Goal: Task Accomplishment & Management: Use online tool/utility

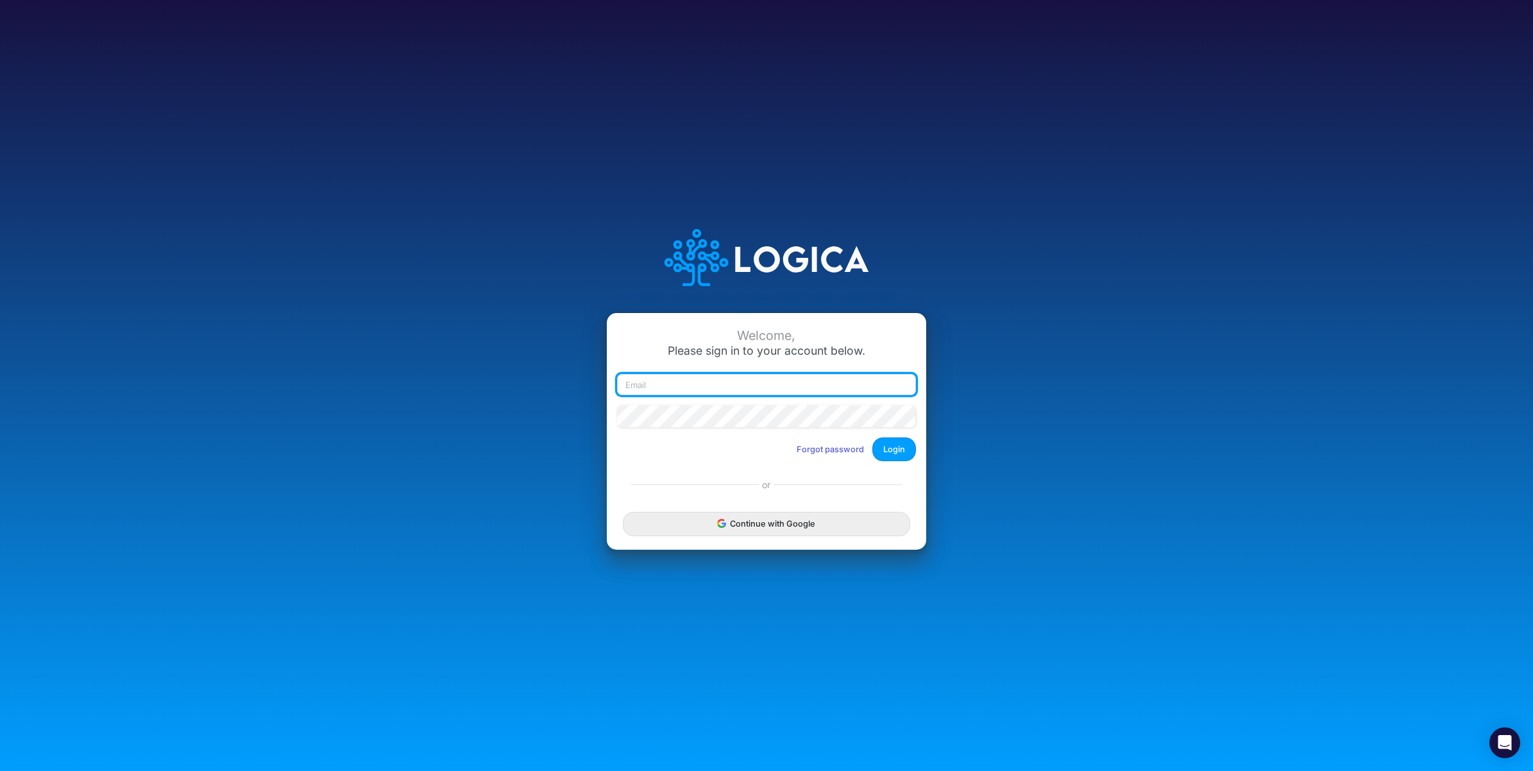
click at [697, 382] on input "email" at bounding box center [766, 385] width 299 height 22
paste input "[PERSON_NAME][EMAIL_ADDRESS][PERSON_NAME][DOMAIN_NAME]"
type input "[PERSON_NAME][EMAIL_ADDRESS][PERSON_NAME][DOMAIN_NAME]"
click at [896, 453] on button "Login" at bounding box center [895, 450] width 44 height 24
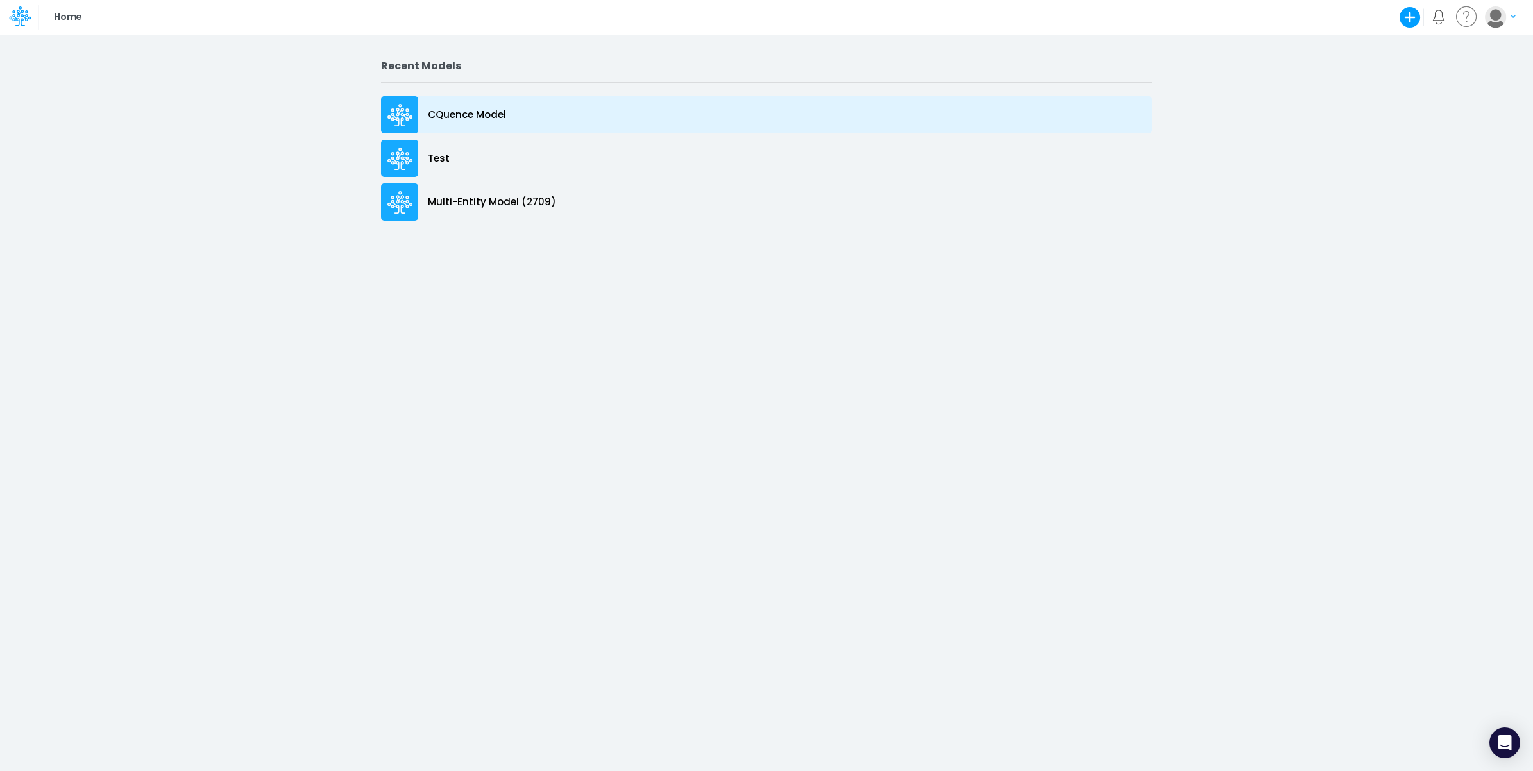
click at [504, 123] on div "CQuence Model" at bounding box center [766, 114] width 771 height 37
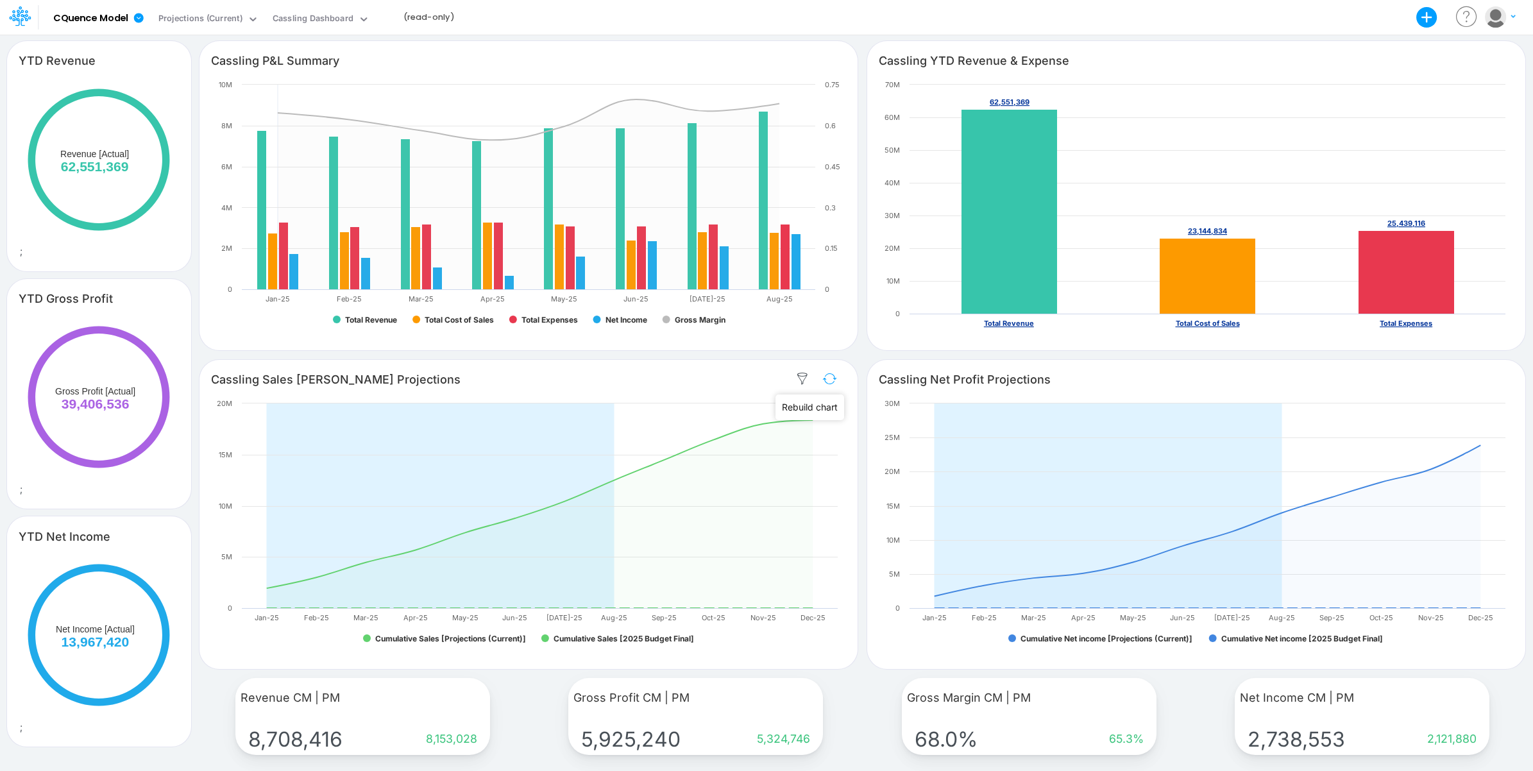
click at [831, 377] on button "button" at bounding box center [830, 379] width 30 height 22
click at [1503, 380] on button "button" at bounding box center [1498, 379] width 30 height 22
click at [321, 18] on div "Cassling Dashboard" at bounding box center [313, 19] width 81 height 15
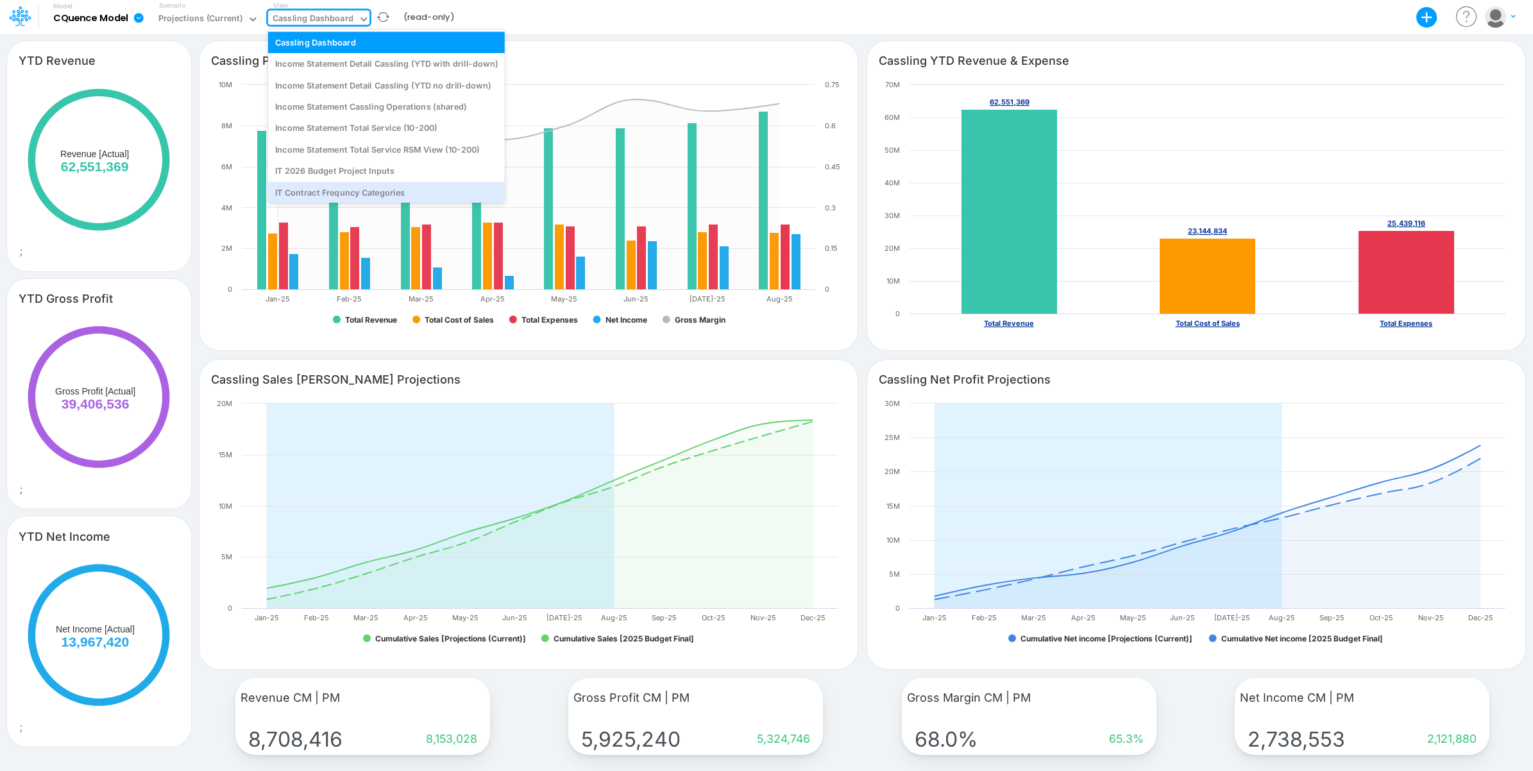
scroll to position [74, 0]
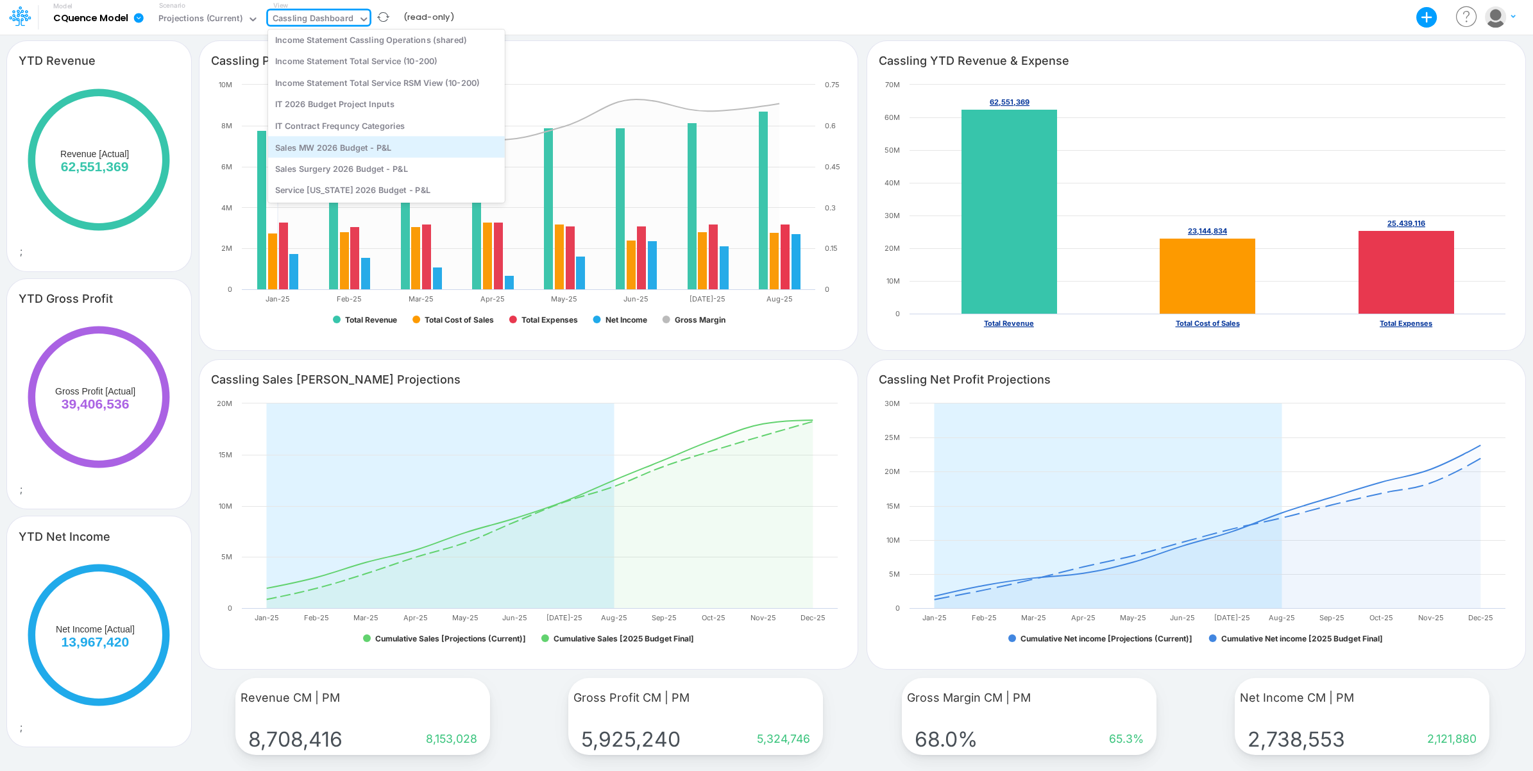
click at [408, 148] on div "Sales MW 2026 Budget - P&L" at bounding box center [386, 146] width 237 height 21
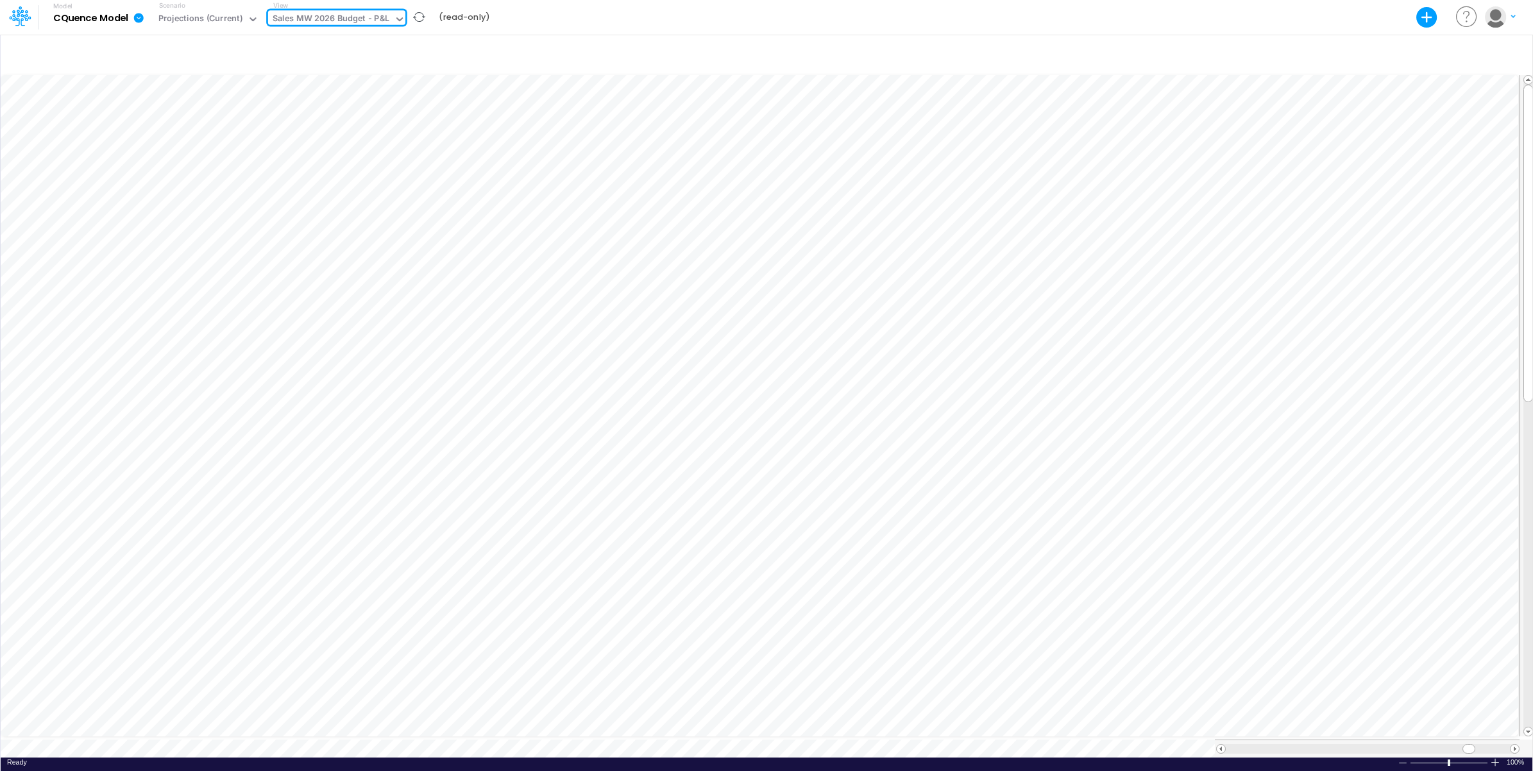
click at [370, 17] on div "Sales MW 2026 Budget - P&L" at bounding box center [331, 19] width 117 height 15
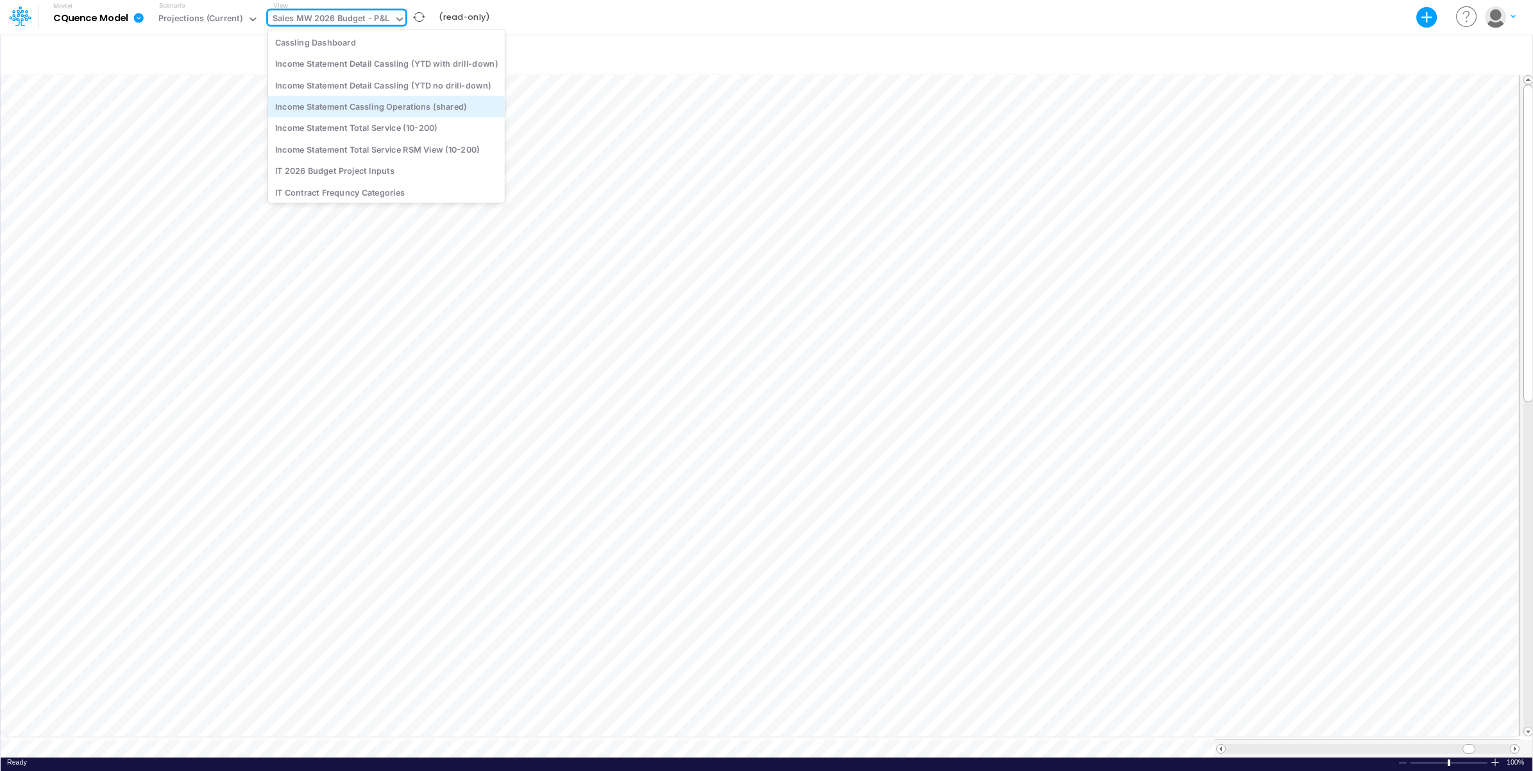
click at [429, 114] on div "Income Statement Cassling Operations (shared)" at bounding box center [386, 106] width 237 height 21
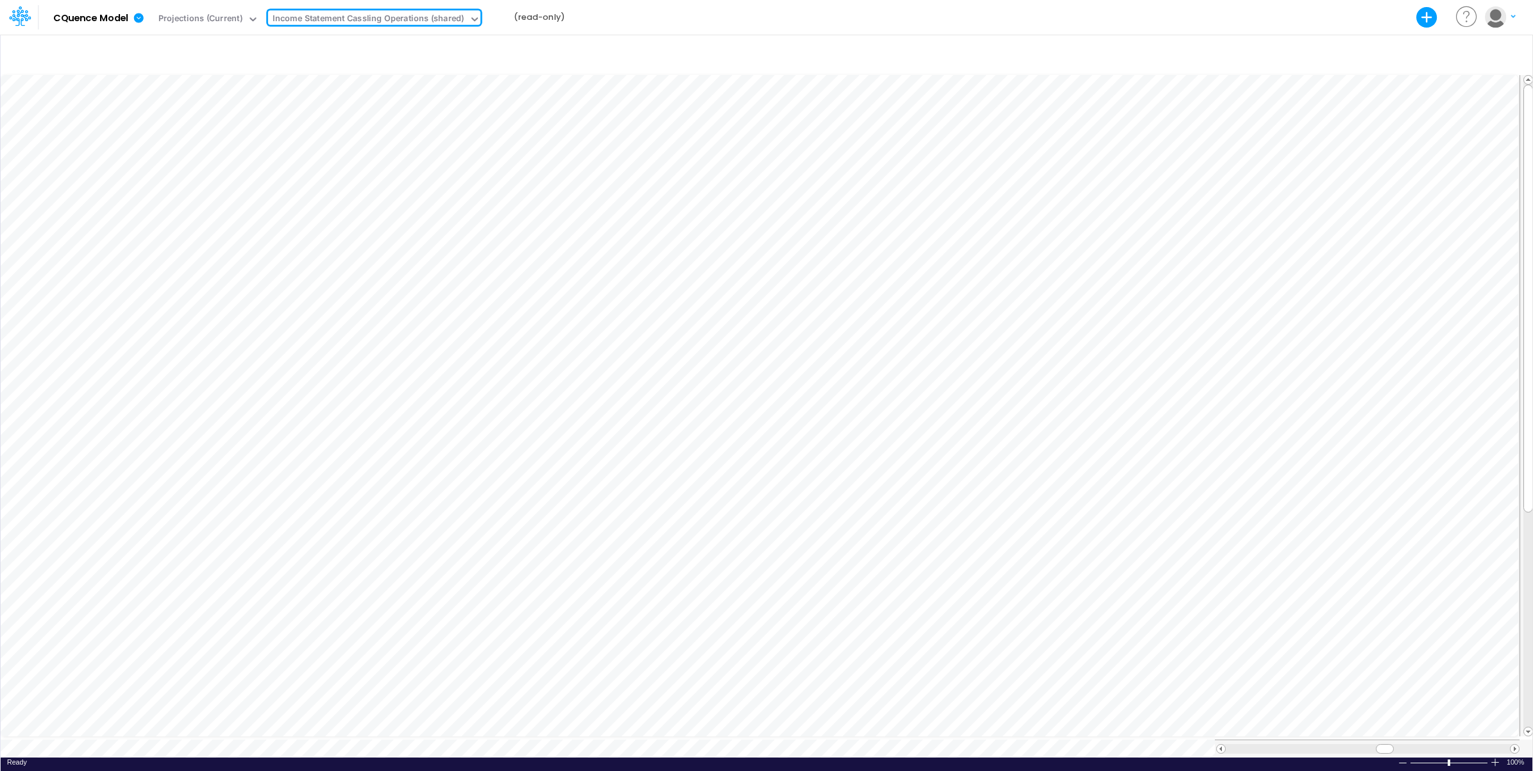
click at [694, 17] on div "Model CQuence Model Export Excel Scenario Projections (Current) View option Inc…" at bounding box center [767, 17] width 1380 height 35
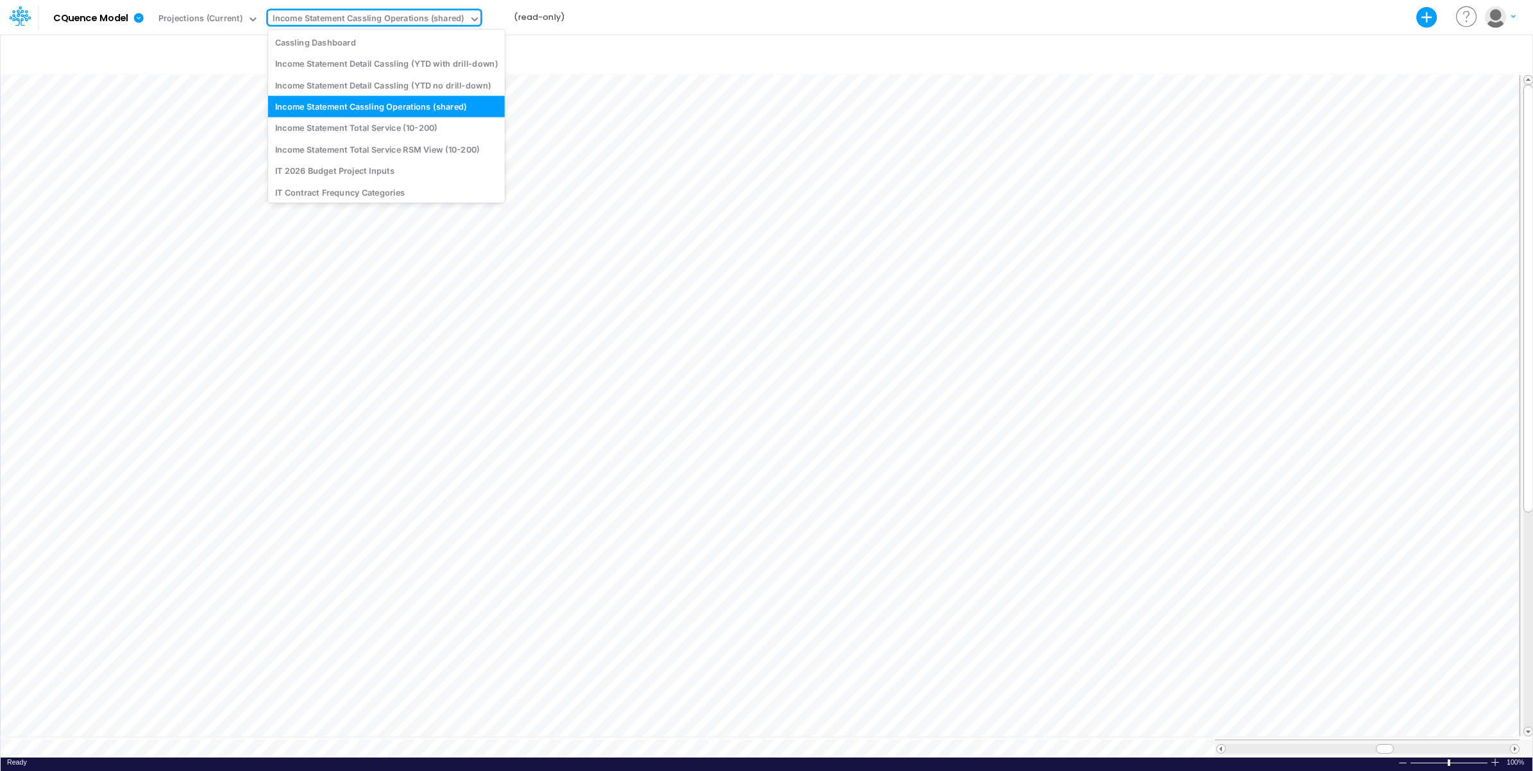
click at [386, 17] on div "Income Statement Cassling Operations (shared)" at bounding box center [369, 19] width 192 height 15
click at [225, 20] on div "Projections (Current)" at bounding box center [200, 19] width 84 height 15
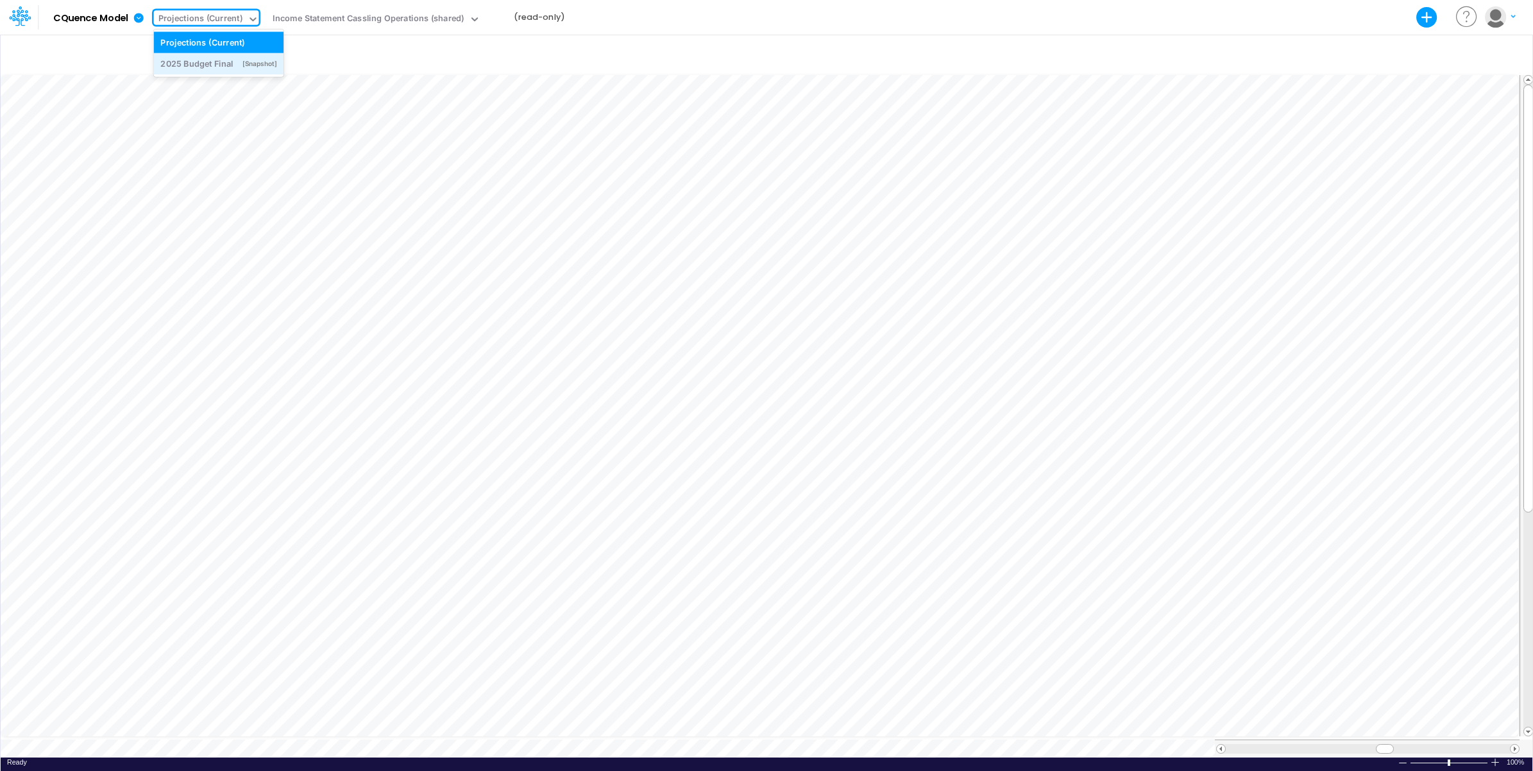
click at [214, 63] on div "2025 Budget Final" at bounding box center [196, 64] width 73 height 12
click at [228, 17] on div "2025 Budget Final" at bounding box center [194, 19] width 73 height 15
click at [225, 38] on div "Projections (Current)" at bounding box center [202, 42] width 84 height 12
click at [725, 21] on div "Model CQuence Model Export Excel Scenario Projections (Current) View Income Sta…" at bounding box center [767, 17] width 1380 height 35
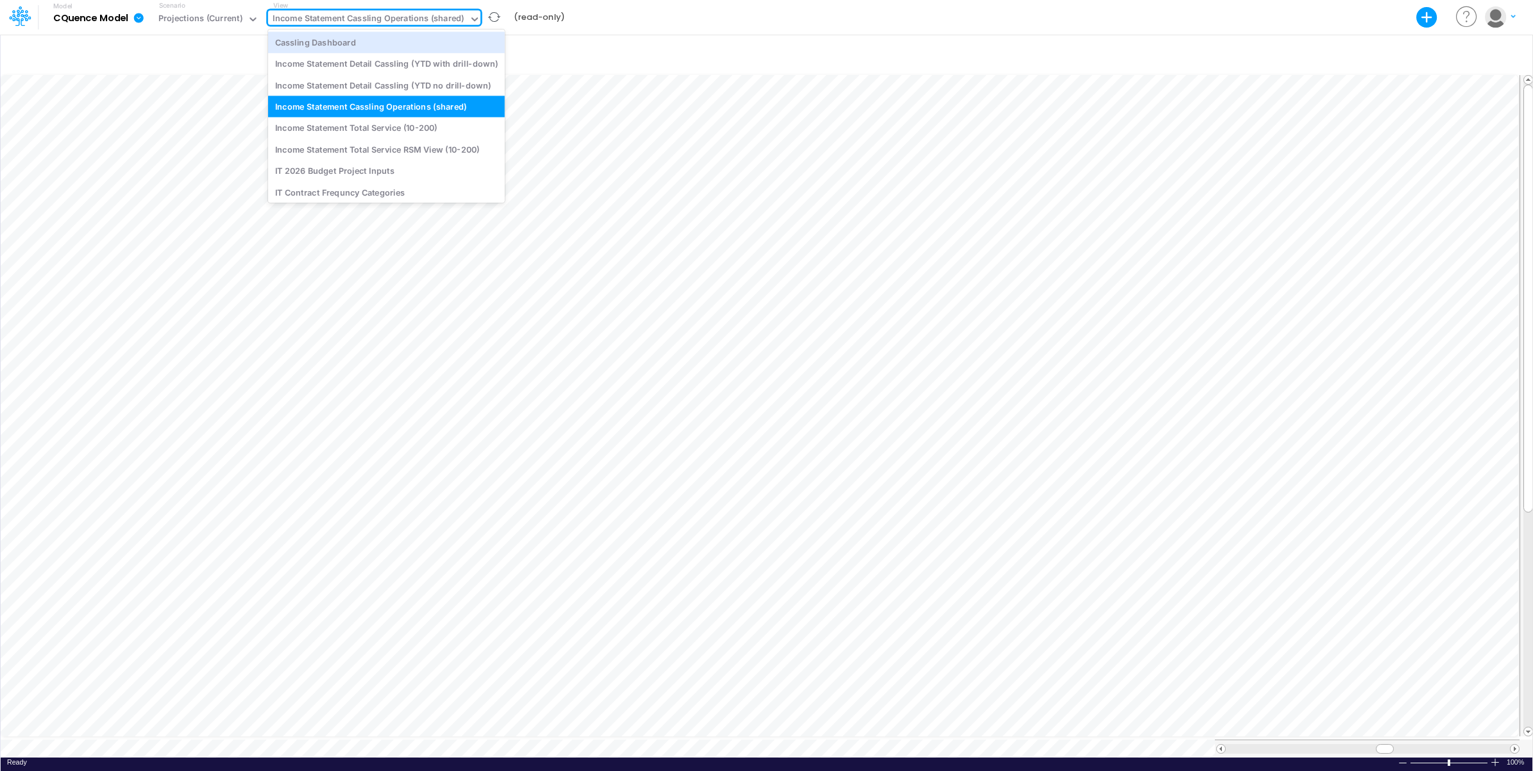
click at [420, 20] on div "Income Statement Cassling Operations (shared)" at bounding box center [369, 19] width 192 height 15
click at [391, 37] on div "Cassling Dashboard" at bounding box center [386, 41] width 237 height 21
